Goal: Navigation & Orientation: Find specific page/section

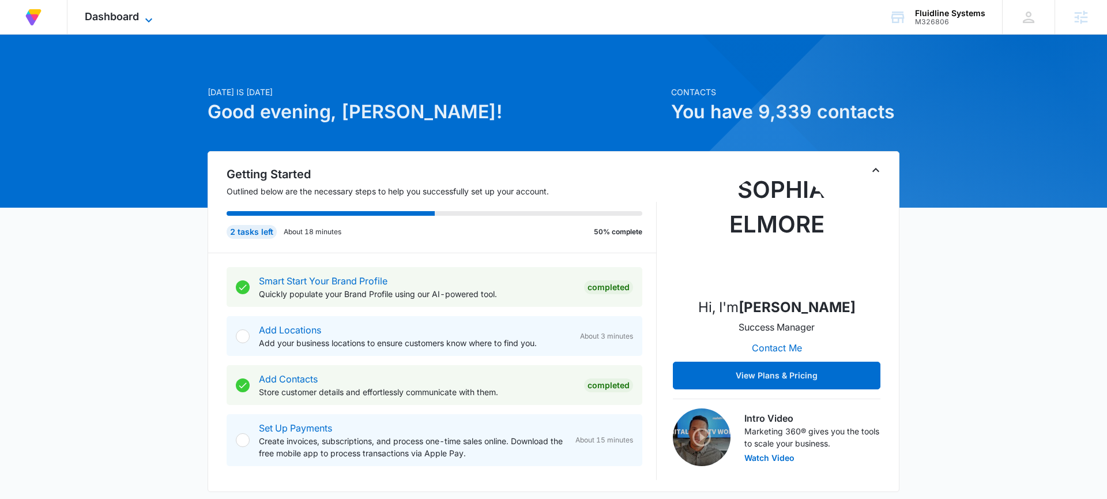
click at [116, 13] on span "Dashboard" at bounding box center [112, 16] width 54 height 12
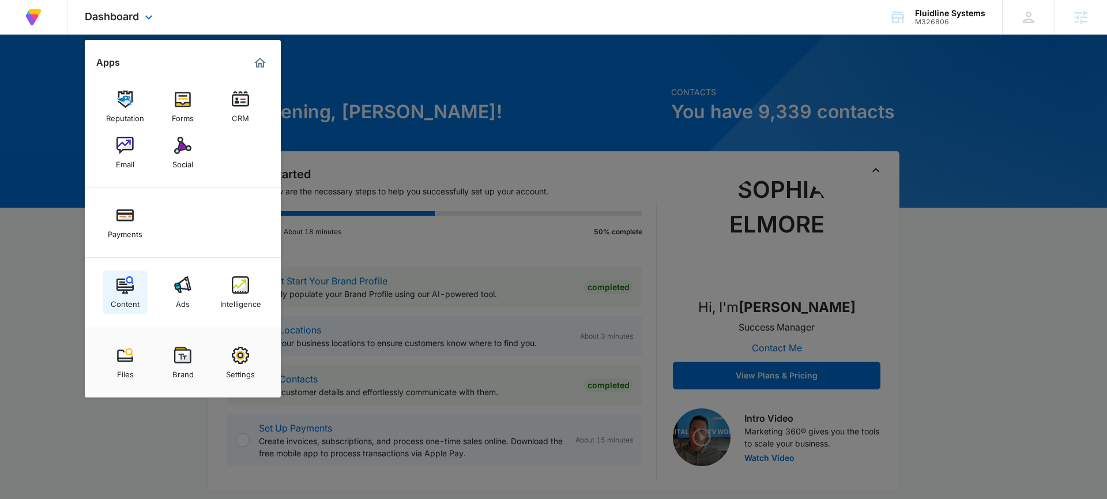
click at [126, 296] on div "Content" at bounding box center [125, 301] width 29 height 15
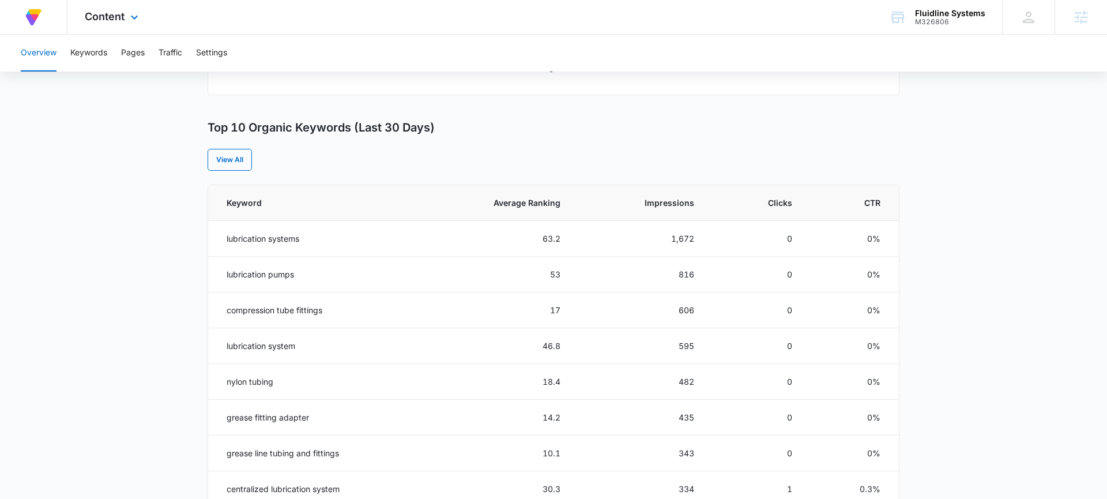
scroll to position [406, 0]
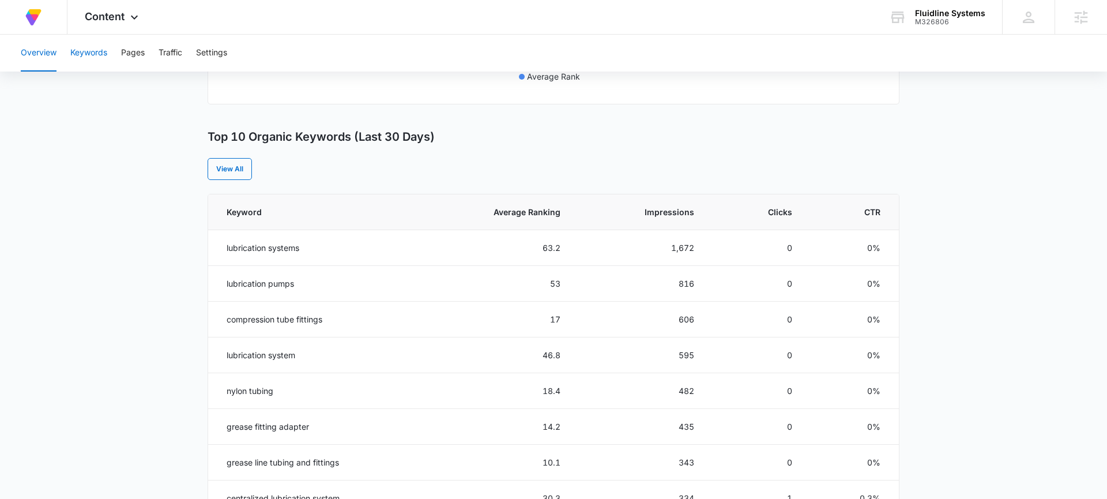
click at [104, 58] on button "Keywords" at bounding box center [88, 53] width 37 height 37
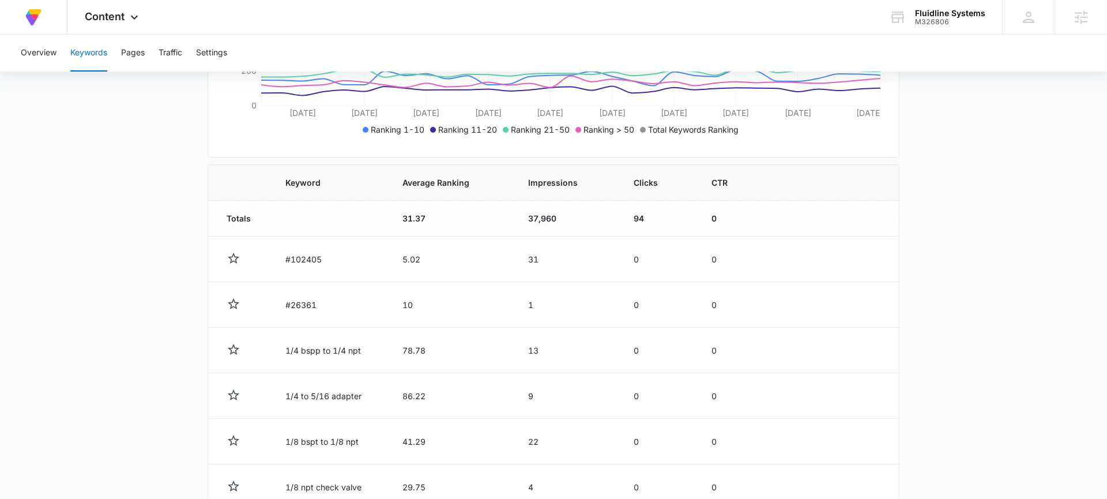
scroll to position [240, 0]
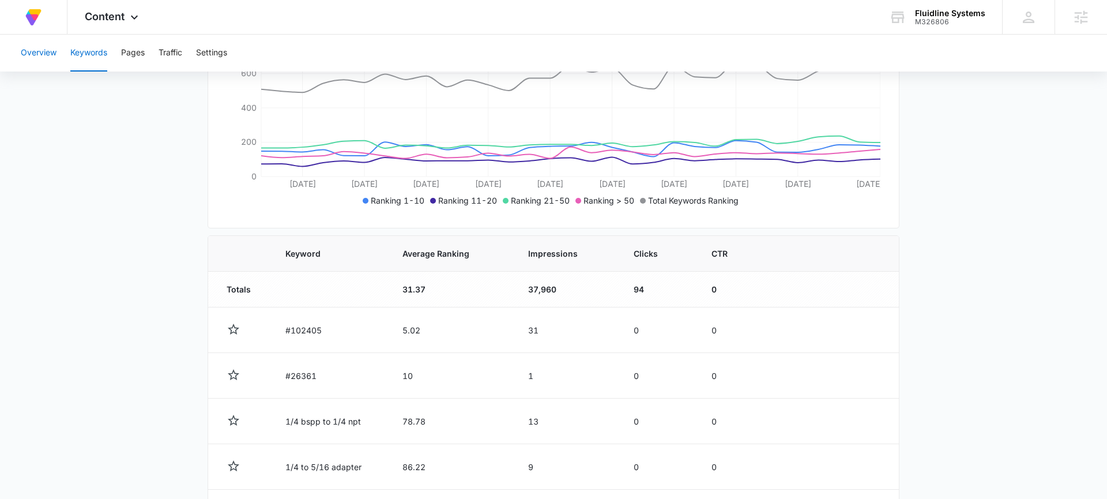
click at [52, 42] on button "Overview" at bounding box center [39, 53] width 36 height 37
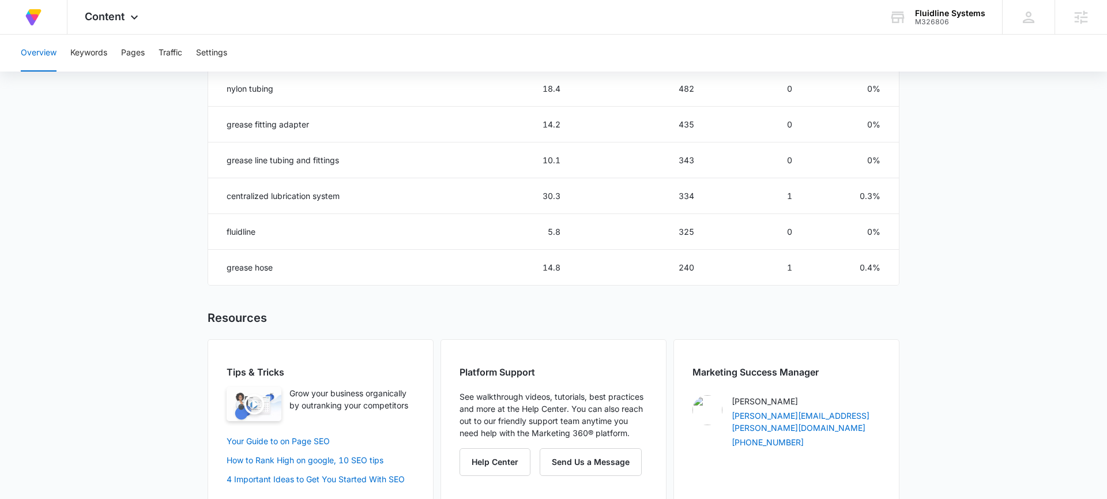
scroll to position [710, 0]
click at [82, 54] on button "Keywords" at bounding box center [88, 53] width 37 height 37
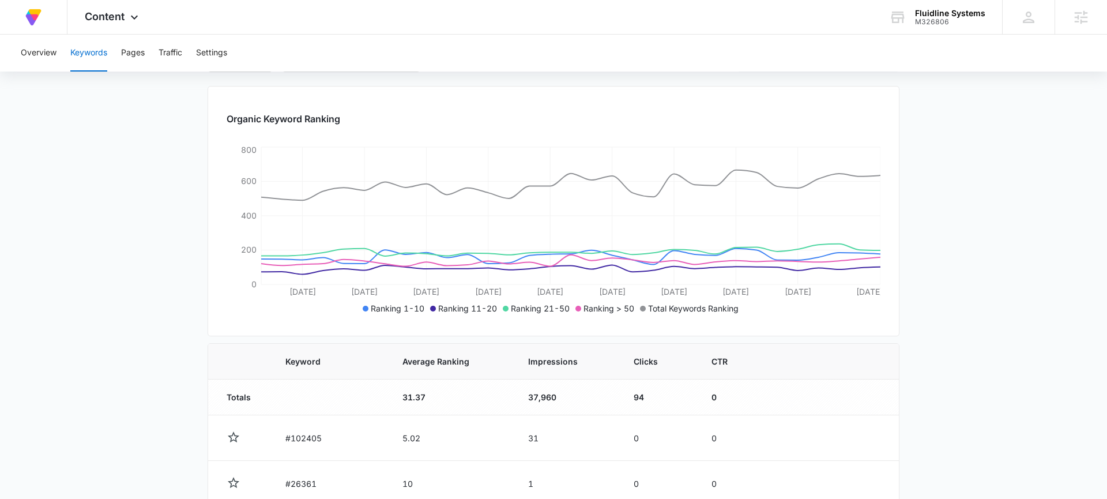
scroll to position [107, 0]
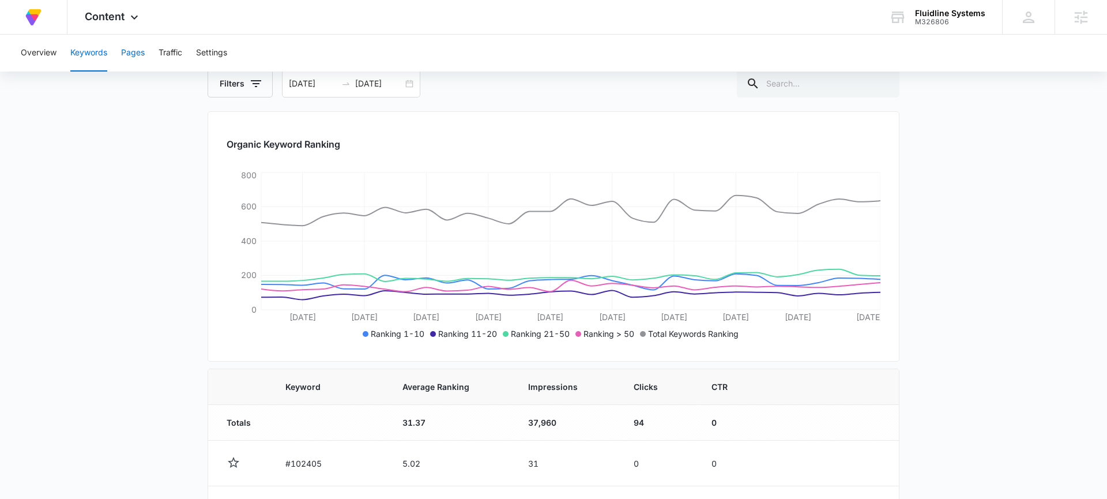
click at [127, 55] on button "Pages" at bounding box center [133, 53] width 24 height 37
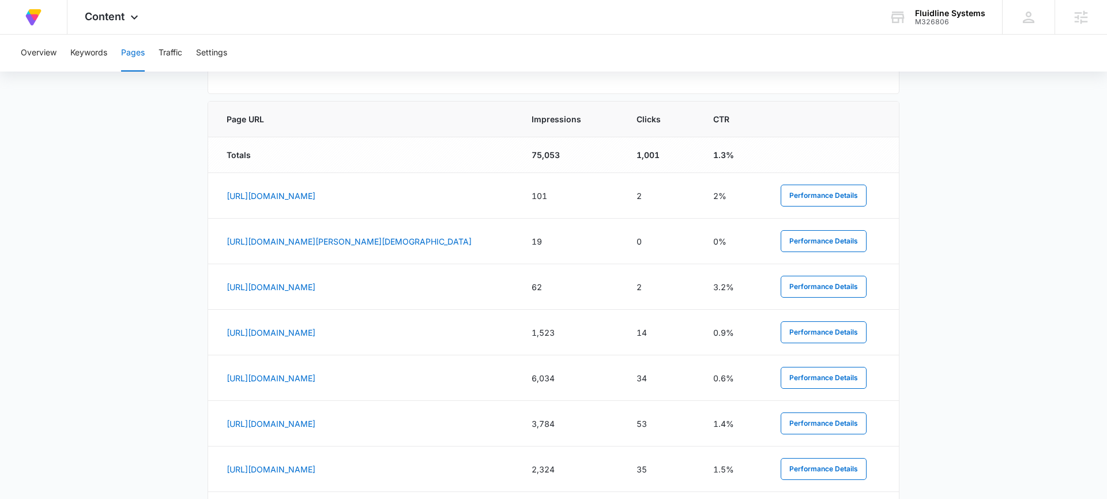
scroll to position [462, 0]
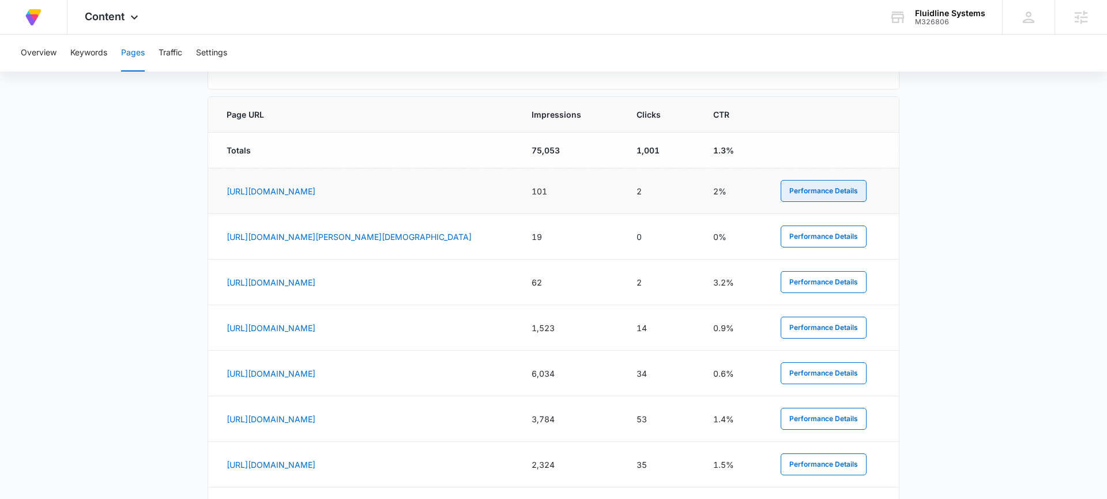
click at [797, 190] on button "Performance Details" at bounding box center [824, 191] width 86 height 22
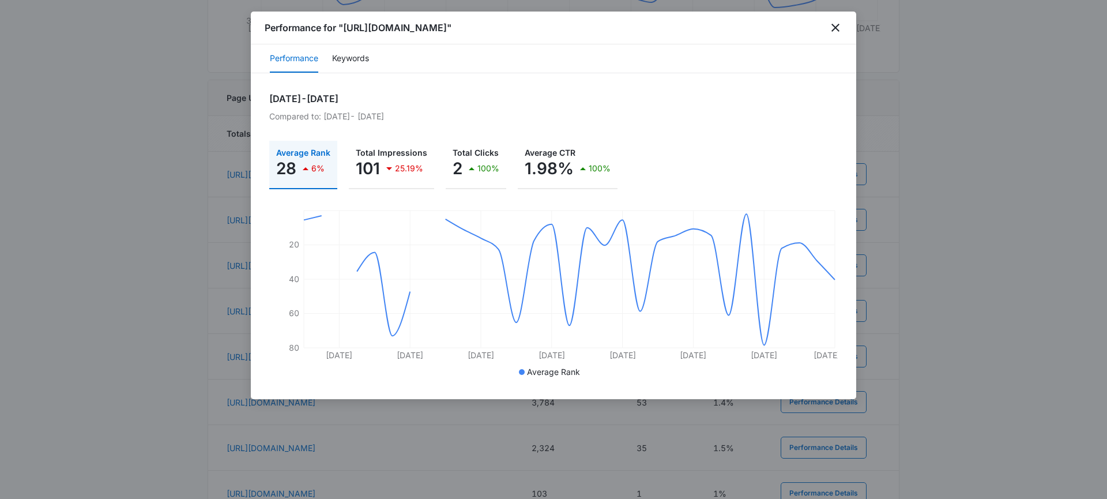
scroll to position [466, 0]
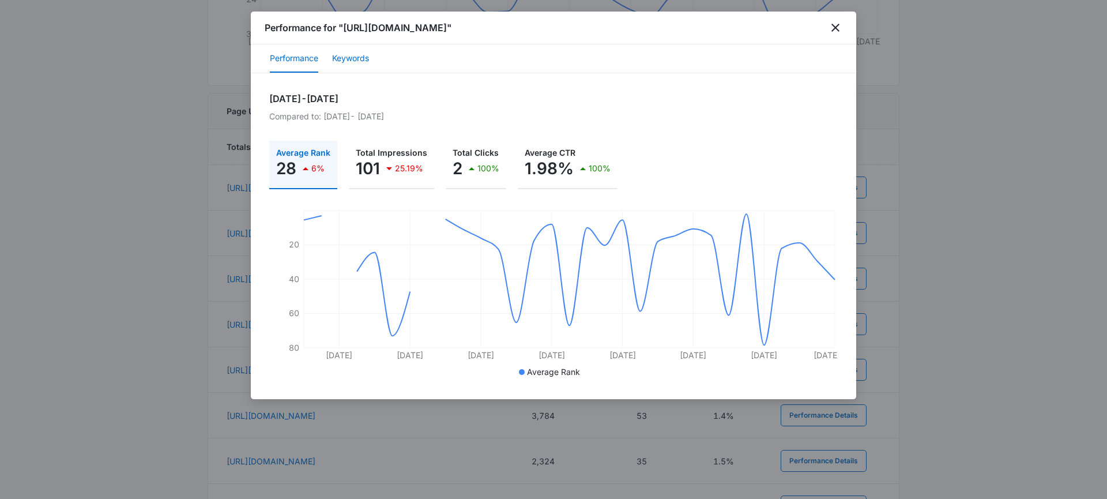
click at [348, 71] on button "Keywords" at bounding box center [350, 59] width 37 height 28
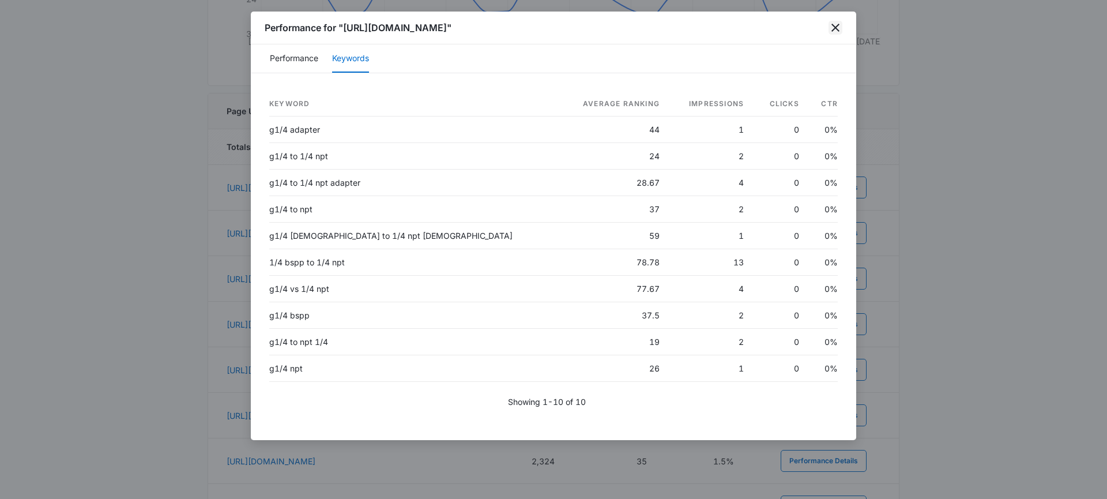
click at [832, 32] on icon "close" at bounding box center [836, 28] width 14 height 14
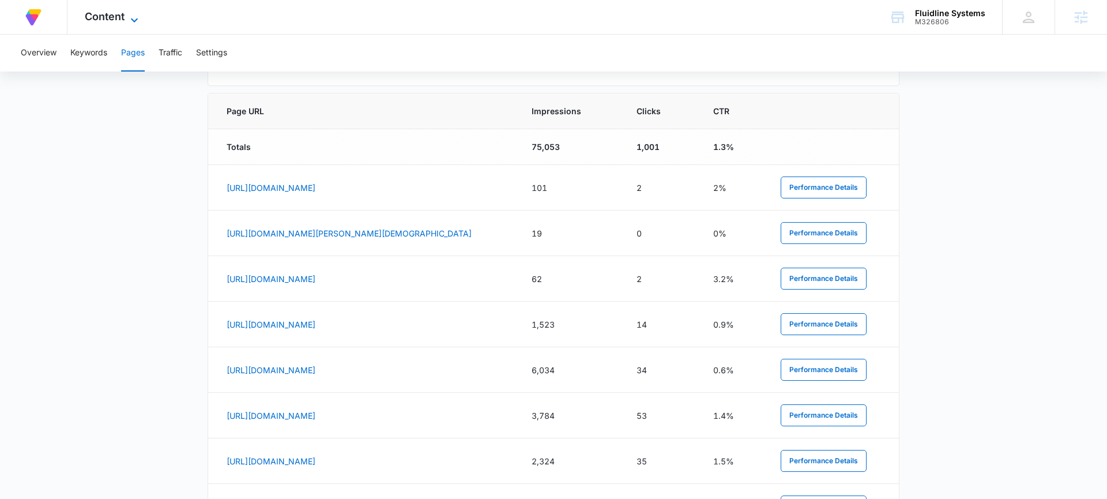
click at [119, 14] on span "Content" at bounding box center [105, 16] width 40 height 12
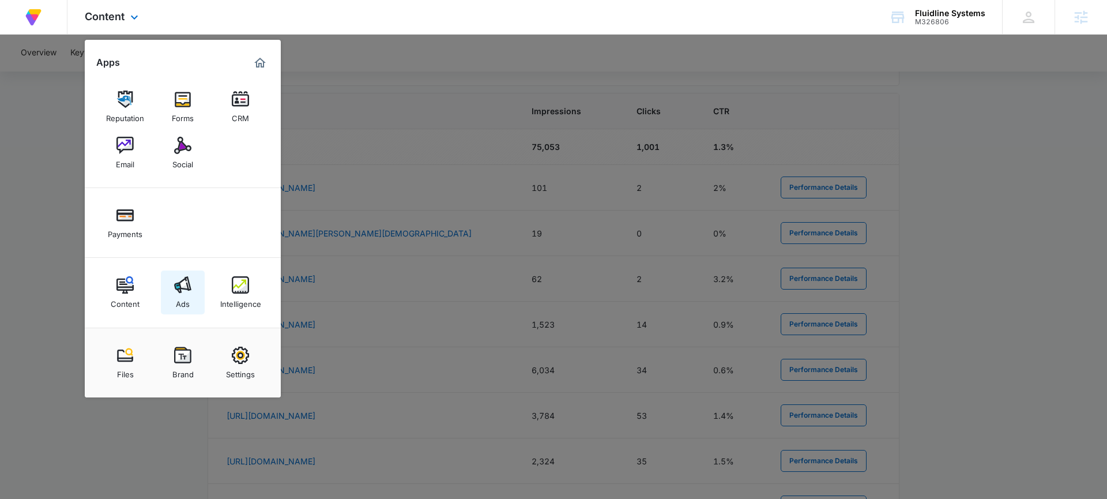
click at [178, 291] on img at bounding box center [182, 284] width 17 height 17
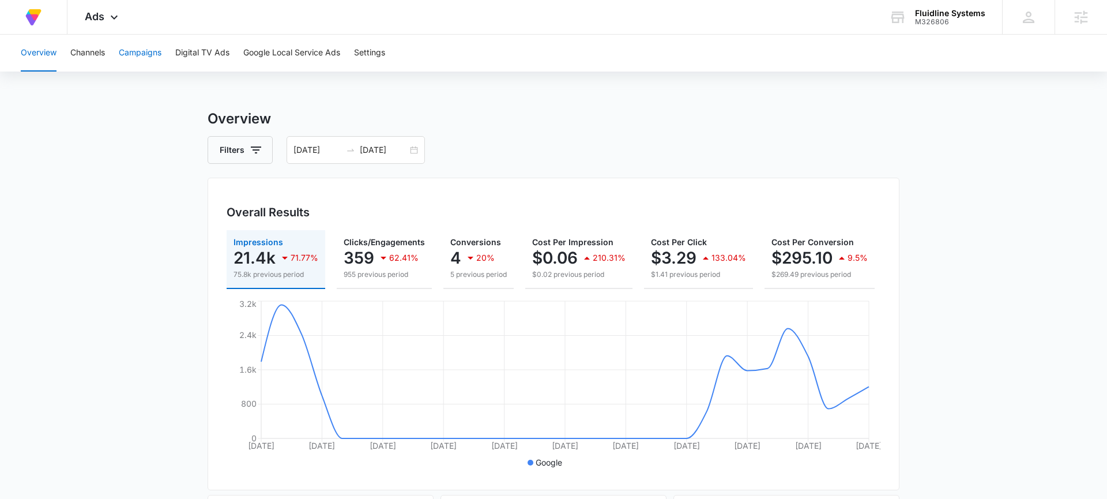
click at [130, 46] on button "Campaigns" at bounding box center [140, 53] width 43 height 37
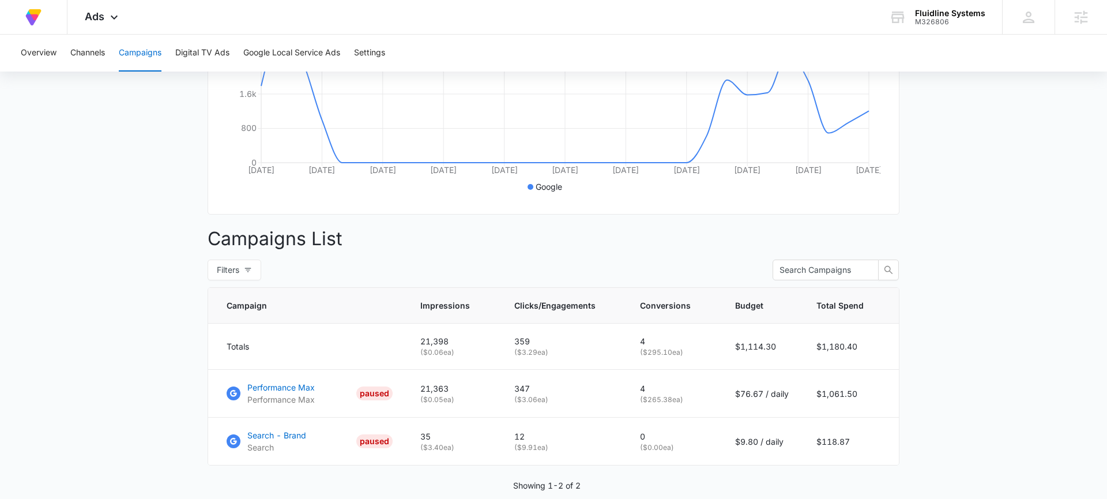
scroll to position [323, 0]
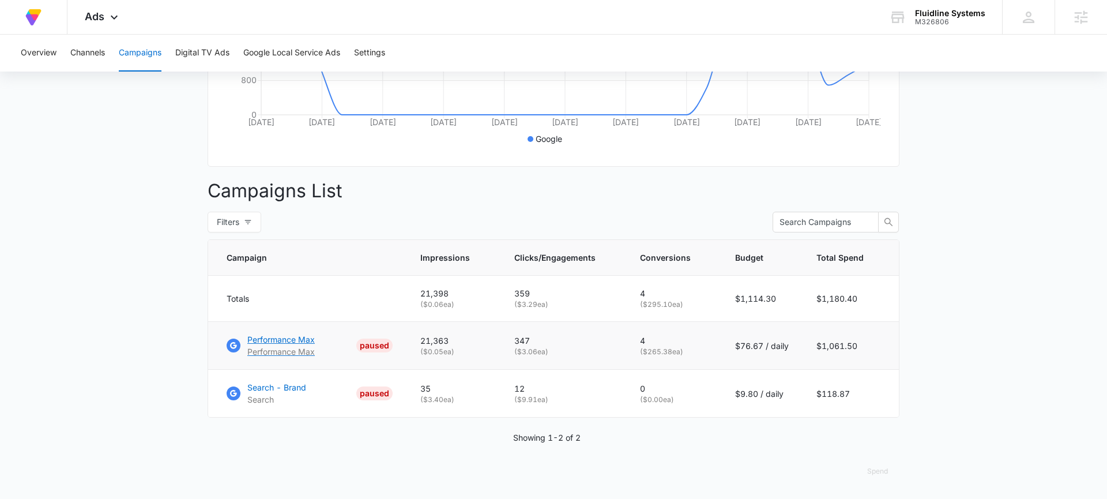
click at [300, 347] on p "Performance Max" at bounding box center [280, 351] width 67 height 12
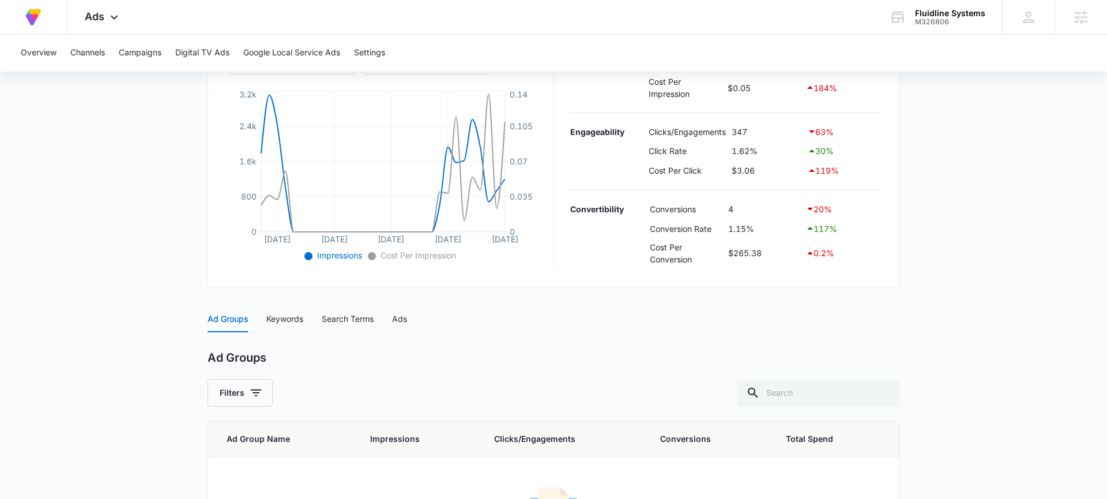
scroll to position [341, 0]
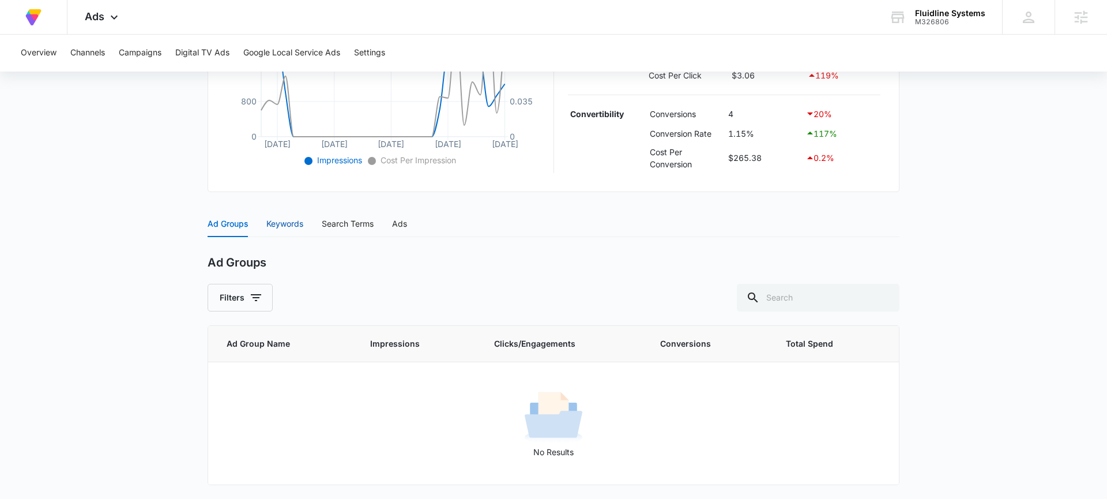
click at [298, 223] on div "Keywords" at bounding box center [284, 223] width 37 height 13
click at [340, 215] on div "Search Terms" at bounding box center [348, 223] width 52 height 27
click at [392, 220] on div "Ad Groups Keywords Search Terms Ads" at bounding box center [308, 223] width 200 height 27
click at [405, 224] on div "Ads" at bounding box center [399, 223] width 15 height 13
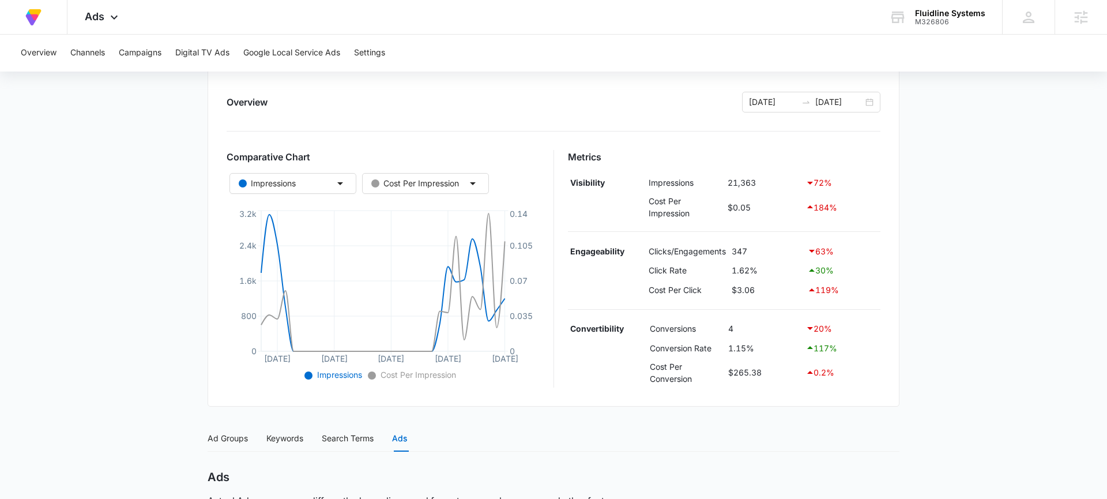
scroll to position [0, 0]
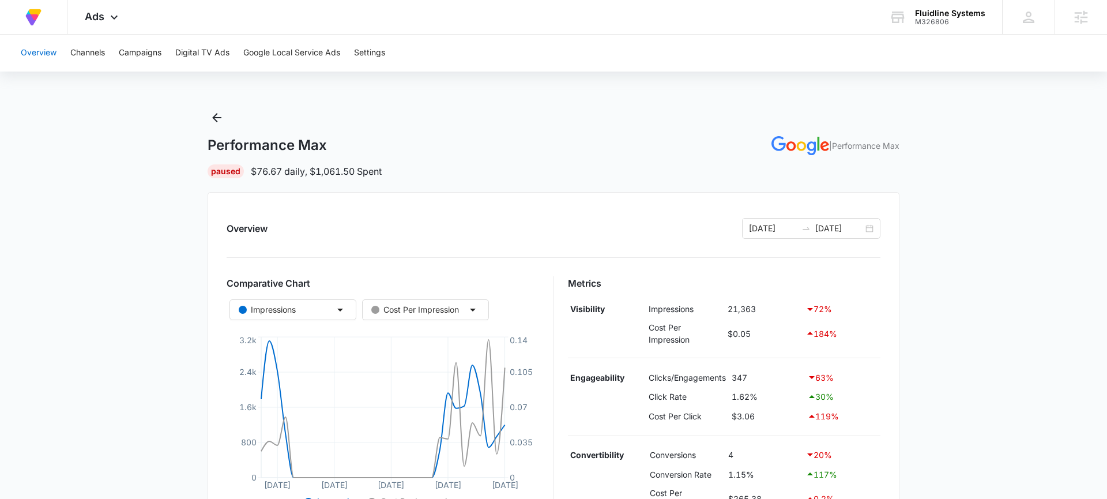
click at [31, 57] on button "Overview" at bounding box center [39, 53] width 36 height 37
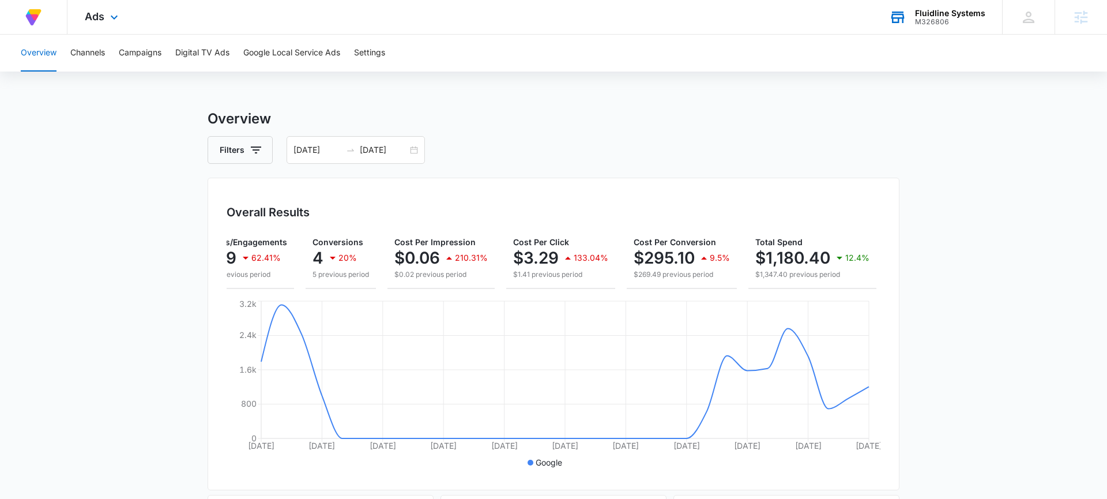
scroll to position [0, 138]
click at [136, 53] on button "Campaigns" at bounding box center [140, 53] width 43 height 37
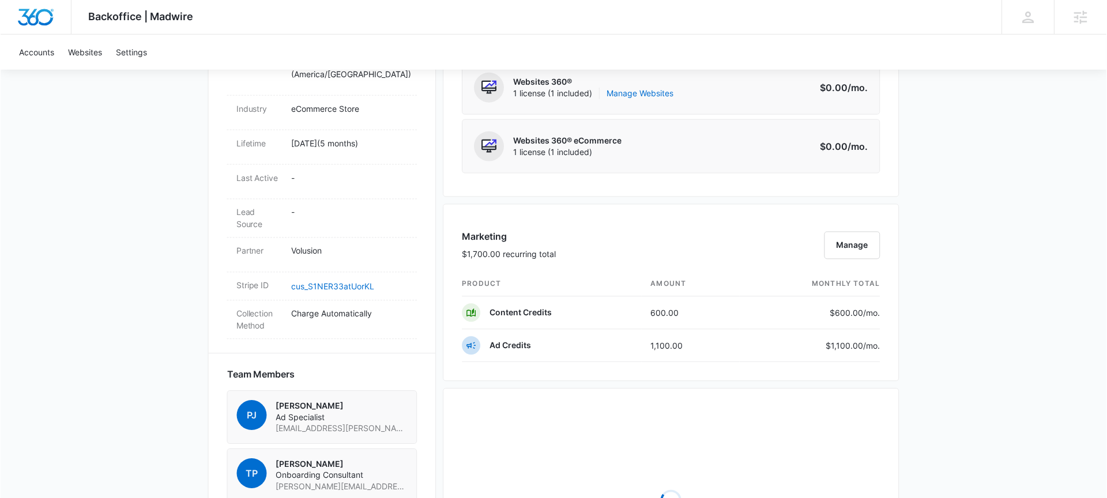
scroll to position [537, 0]
